Goal: Task Accomplishment & Management: Use online tool/utility

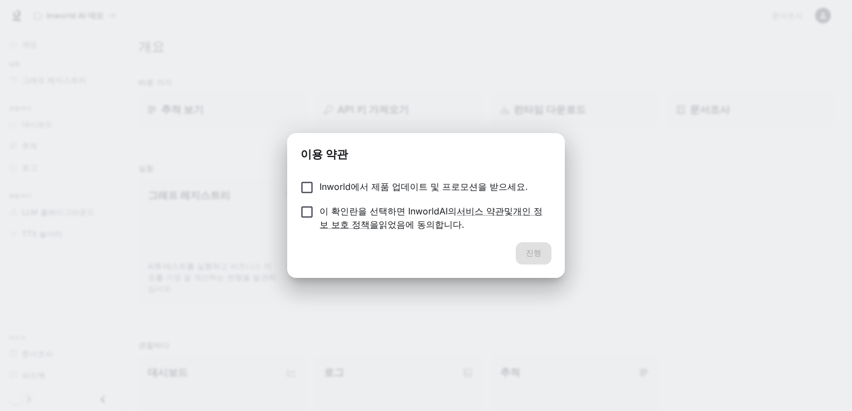
click at [432, 184] on p "Inworld에서 제품 업데이트 및 프로모션을 받으세요." at bounding box center [423, 186] width 208 height 13
click at [535, 256] on button "진행" at bounding box center [534, 253] width 36 height 22
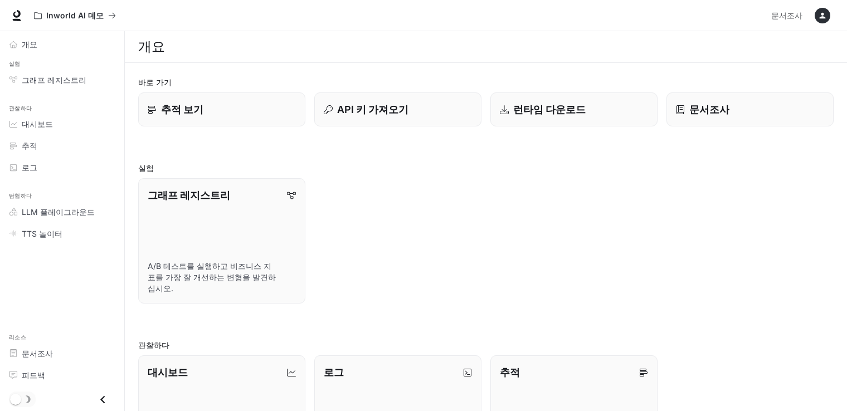
click at [698, 102] on p "문서조사" at bounding box center [709, 109] width 40 height 15
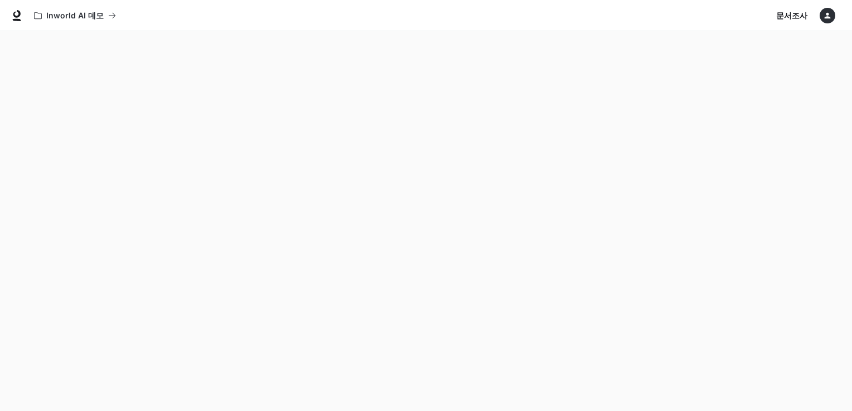
click at [820, 8] on button "button" at bounding box center [827, 15] width 22 height 22
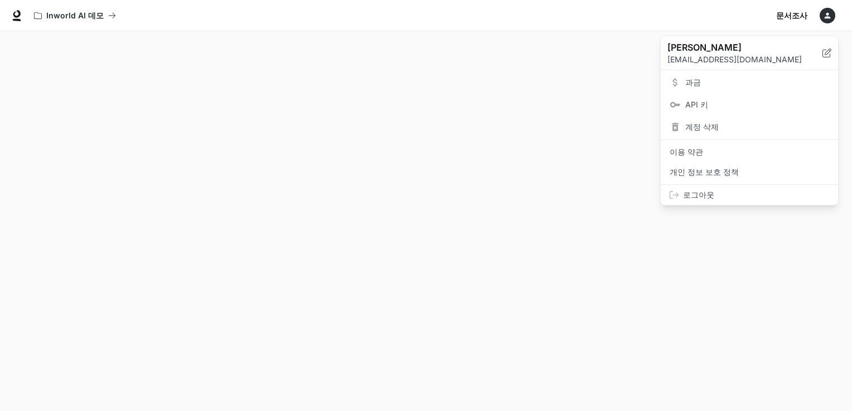
click at [387, 164] on div at bounding box center [426, 205] width 852 height 411
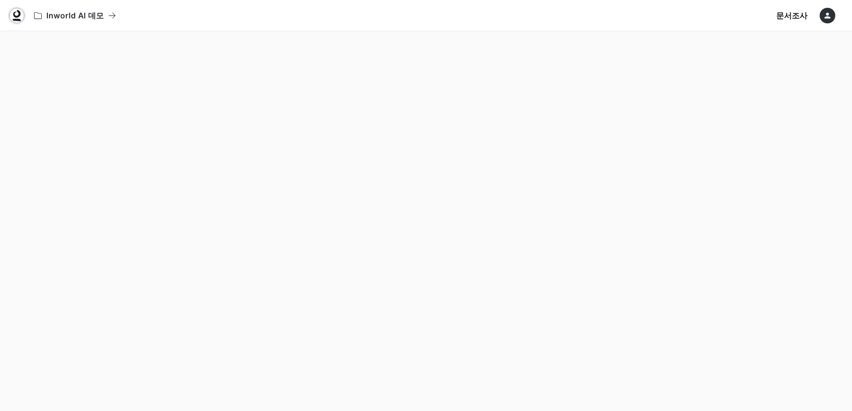
click at [16, 20] on icon at bounding box center [17, 20] width 8 height 2
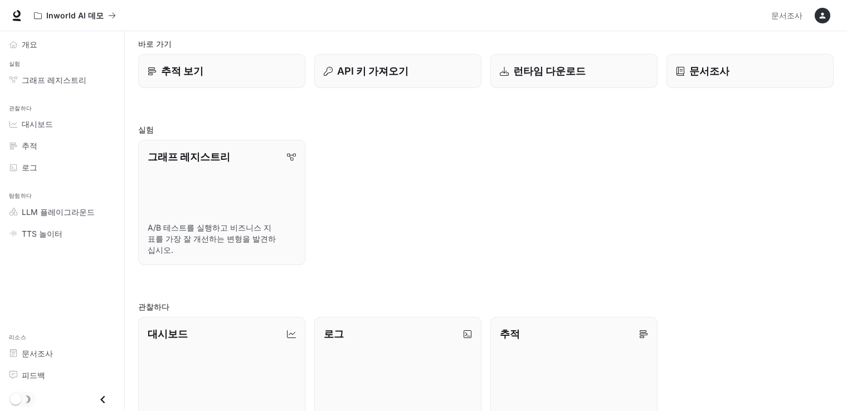
scroll to position [37, 0]
click at [32, 75] on span "그래프 레지스트리" at bounding box center [54, 80] width 65 height 12
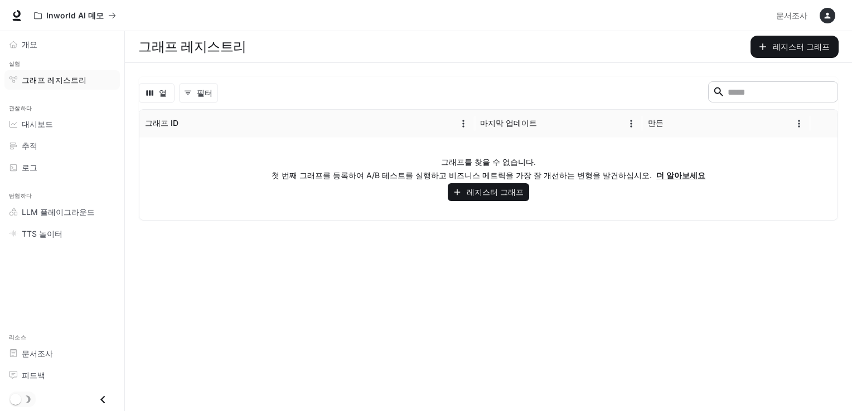
click at [50, 49] on div "개요" at bounding box center [68, 44] width 93 height 12
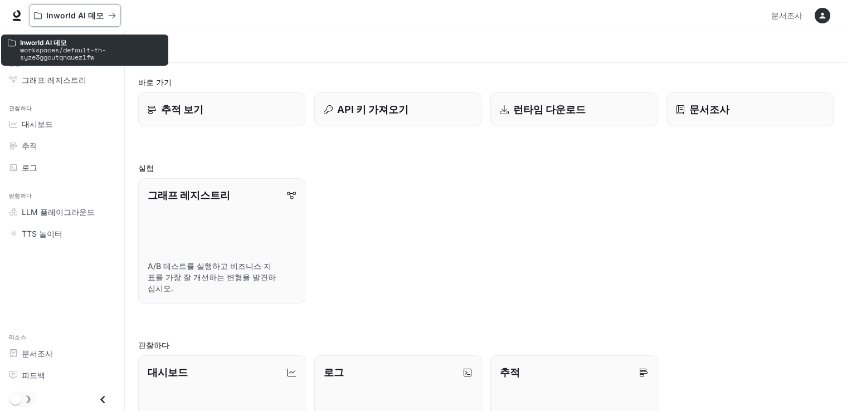
click at [71, 8] on button "Inworld AI 데모" at bounding box center [75, 15] width 92 height 22
click at [40, 12] on icon "모든 작업 공간" at bounding box center [38, 16] width 8 height 8
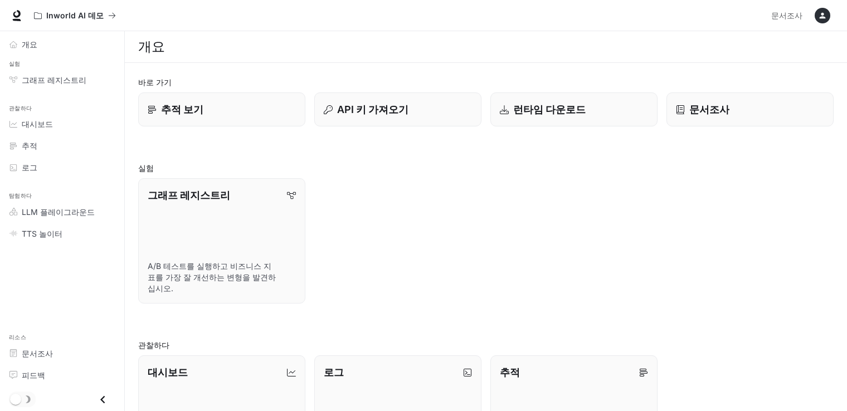
click at [103, 401] on icon "닫기 서랍" at bounding box center [102, 400] width 4 height 8
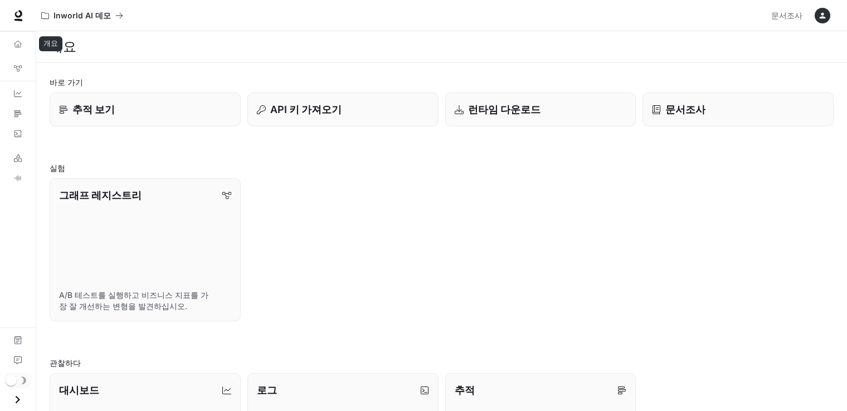
click at [20, 43] on icon "개요" at bounding box center [18, 44] width 8 height 8
click at [16, 39] on link "개요" at bounding box center [17, 44] width 27 height 18
click at [16, 38] on link "개요" at bounding box center [17, 44] width 27 height 18
click at [17, 38] on link "개요" at bounding box center [17, 44] width 27 height 18
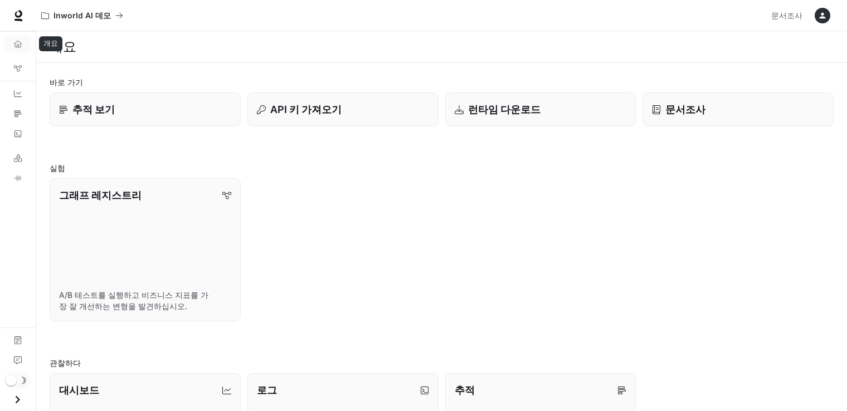
click at [17, 38] on link "개요" at bounding box center [17, 44] width 27 height 18
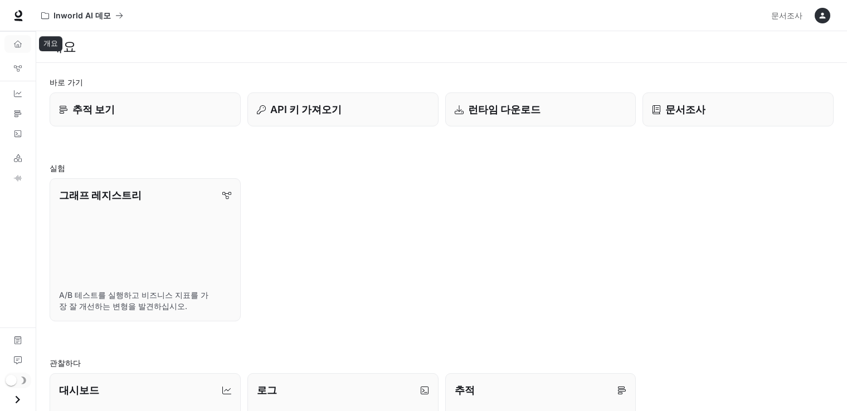
click at [17, 38] on link "개요" at bounding box center [17, 44] width 27 height 18
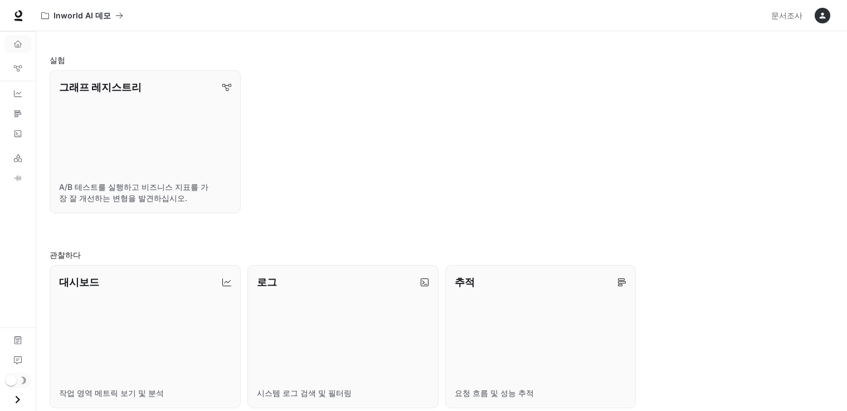
scroll to position [111, 0]
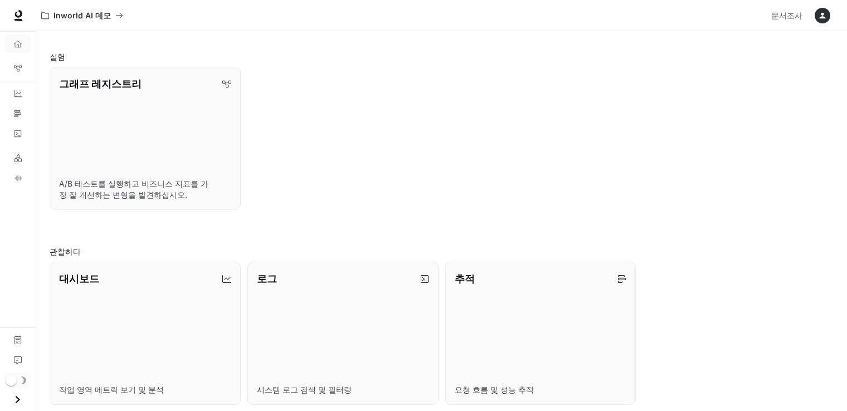
click at [128, 342] on link "대시보드 작업 영역 메트릭 보기 및 분석" at bounding box center [145, 333] width 191 height 143
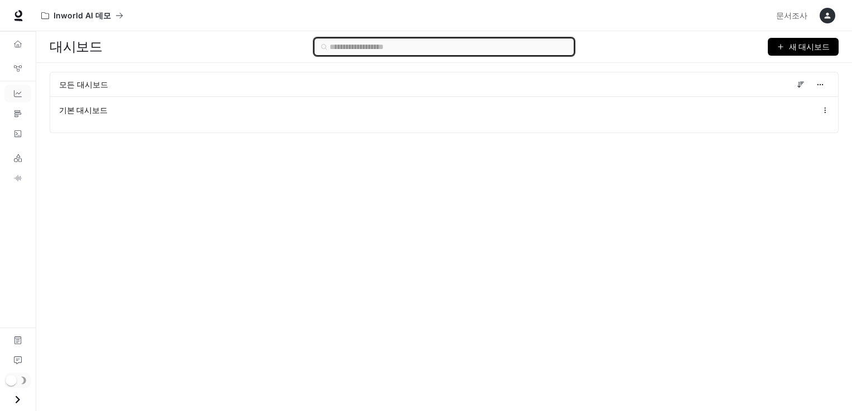
click at [357, 46] on input "text" at bounding box center [447, 47] width 237 height 12
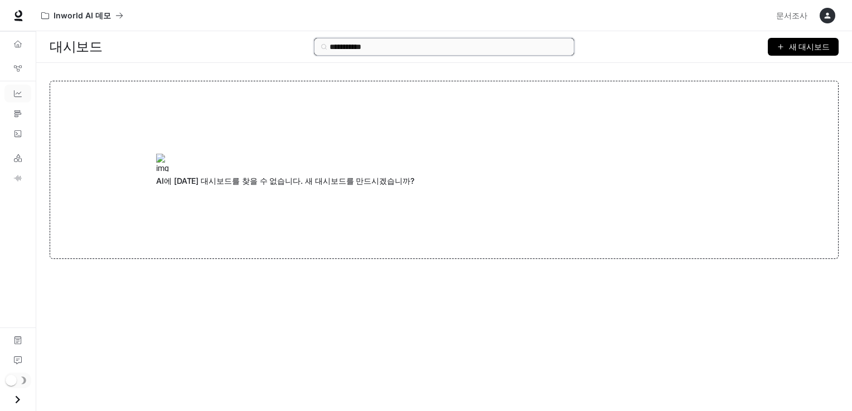
type input "**********"
click at [823, 48] on span "새 대시보드" at bounding box center [809, 47] width 41 height 12
drag, startPoint x: 380, startPoint y: 47, endPoint x: 75, endPoint y: 65, distance: 305.4
click at [75, 65] on div "**********" at bounding box center [443, 153] width 815 height 245
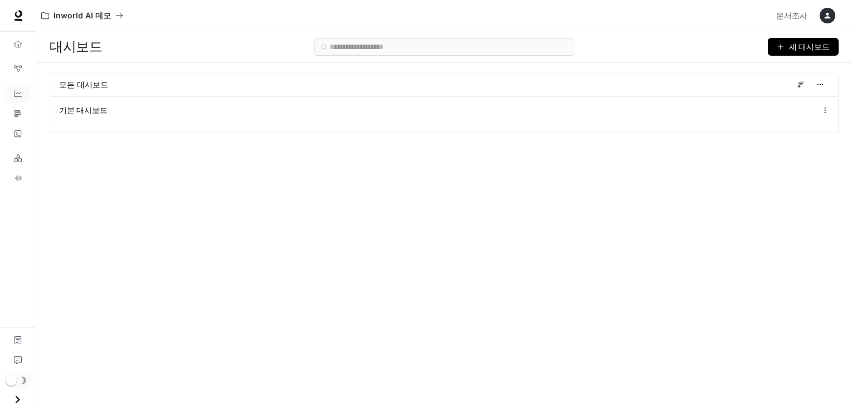
drag, startPoint x: 95, startPoint y: 227, endPoint x: 114, endPoint y: 242, distance: 24.2
click at [98, 227] on div "대시보드 새 대시보드 모든 대시보드 기본 대시보드" at bounding box center [443, 201] width 815 height 340
click at [814, 81] on button "button" at bounding box center [820, 85] width 18 height 18
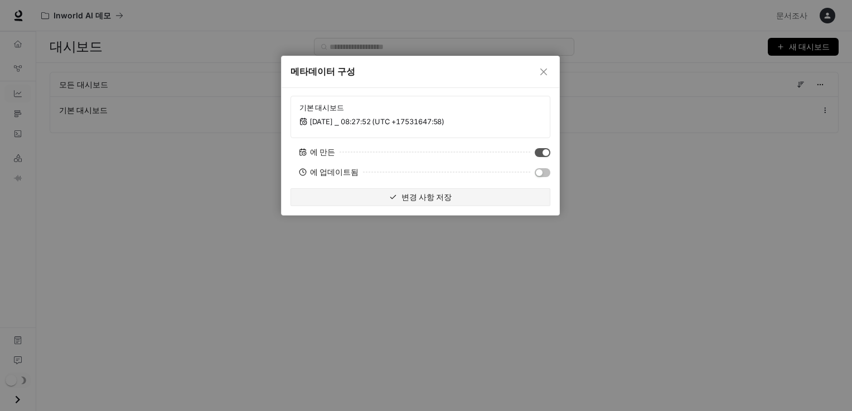
click at [535, 71] on div "메타데이터 구성" at bounding box center [420, 71] width 260 height 13
click at [536, 67] on div "메타데이터 구성" at bounding box center [420, 71] width 260 height 13
click at [540, 72] on icon "닫다" at bounding box center [543, 71] width 9 height 9
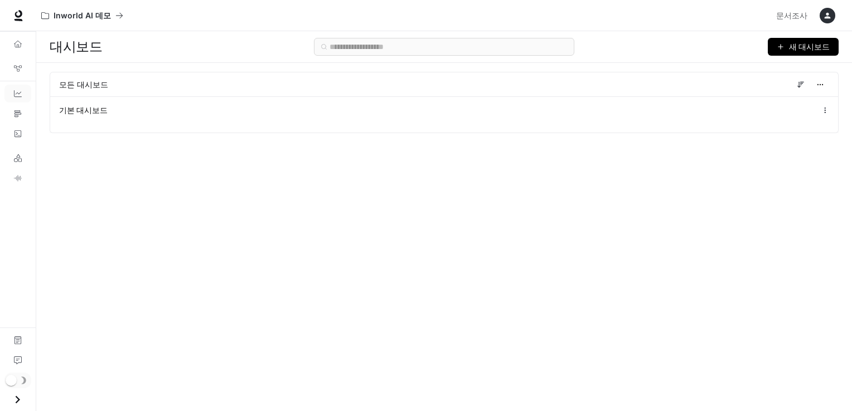
click at [201, 110] on div "기본 대시보드" at bounding box center [282, 110] width 446 height 11
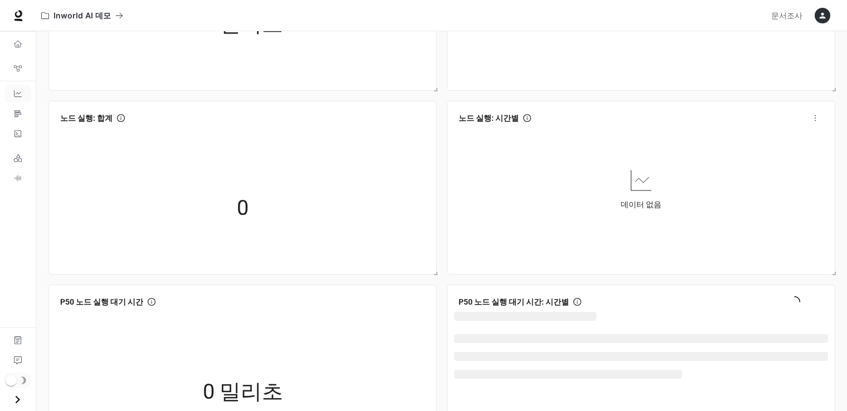
scroll to position [557, 0]
